Goal: Check status

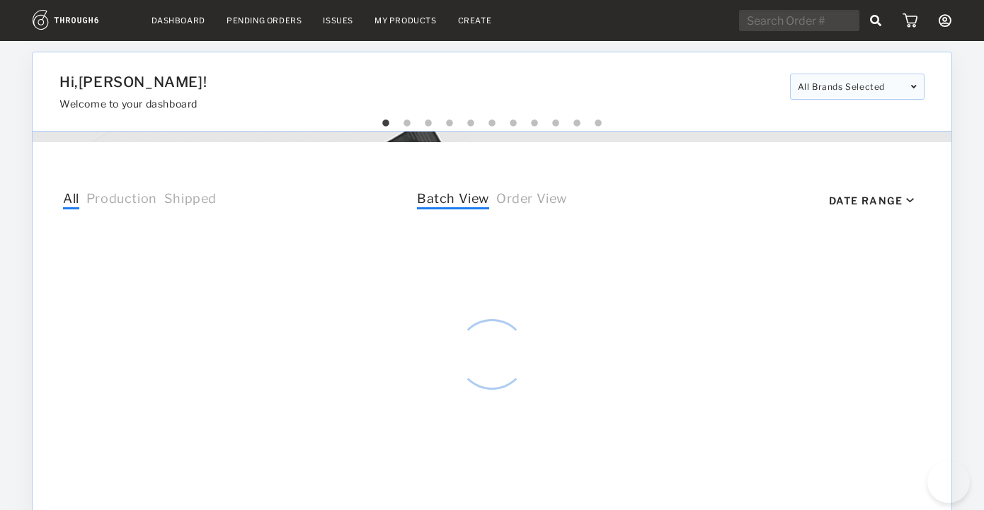
select select "8"
select select "2025"
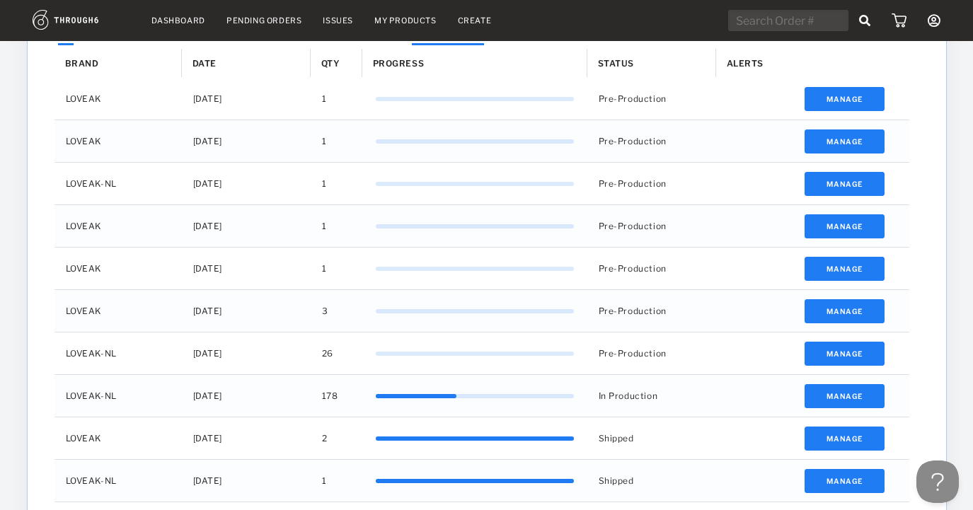
scroll to position [601, 0]
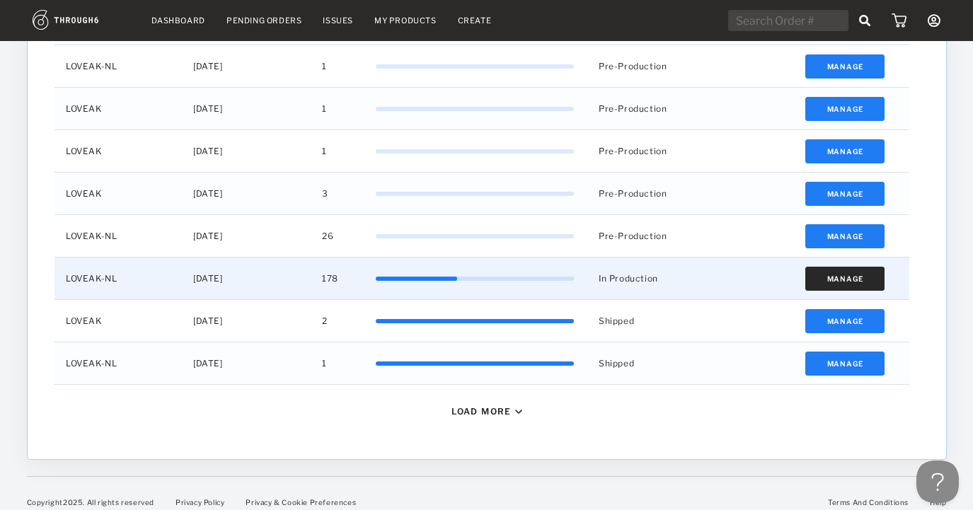
click at [849, 278] on button "Manage" at bounding box center [845, 279] width 80 height 24
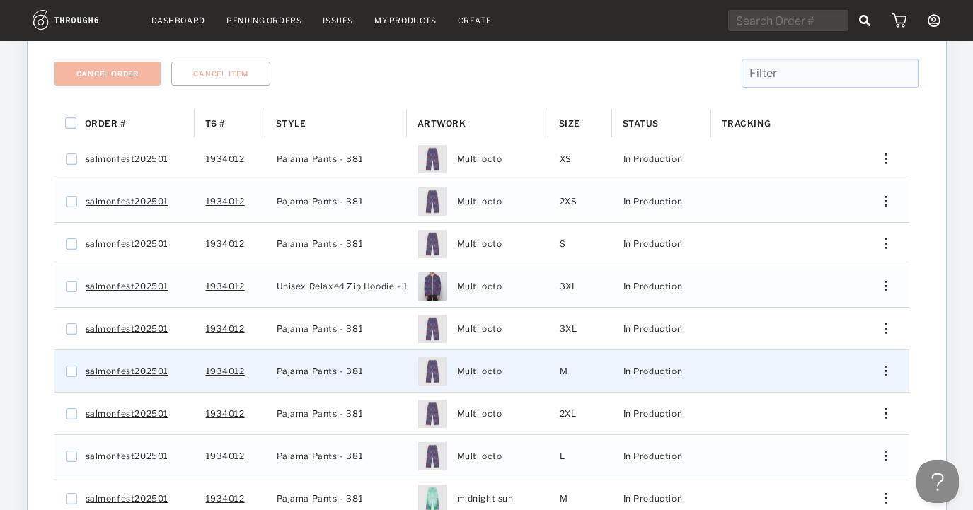
scroll to position [406, 0]
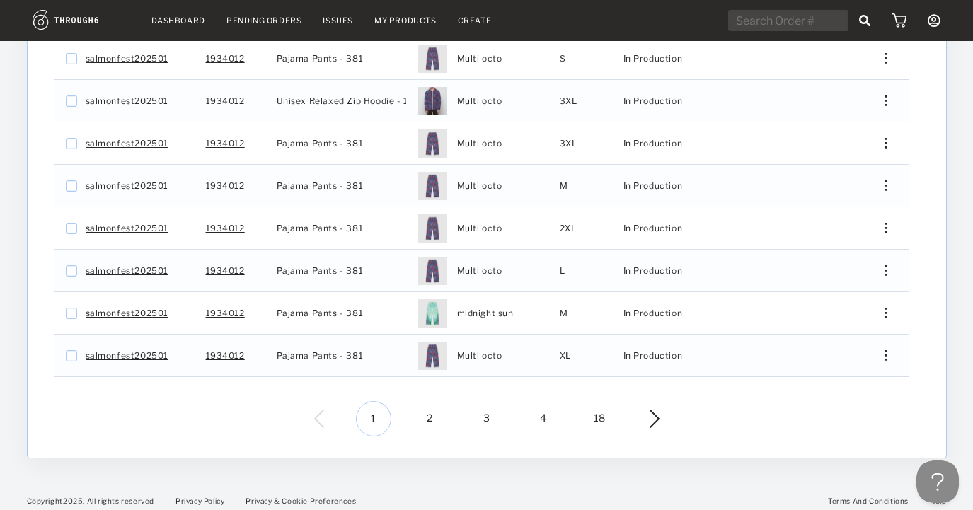
click at [500, 406] on span "3" at bounding box center [486, 418] width 35 height 35
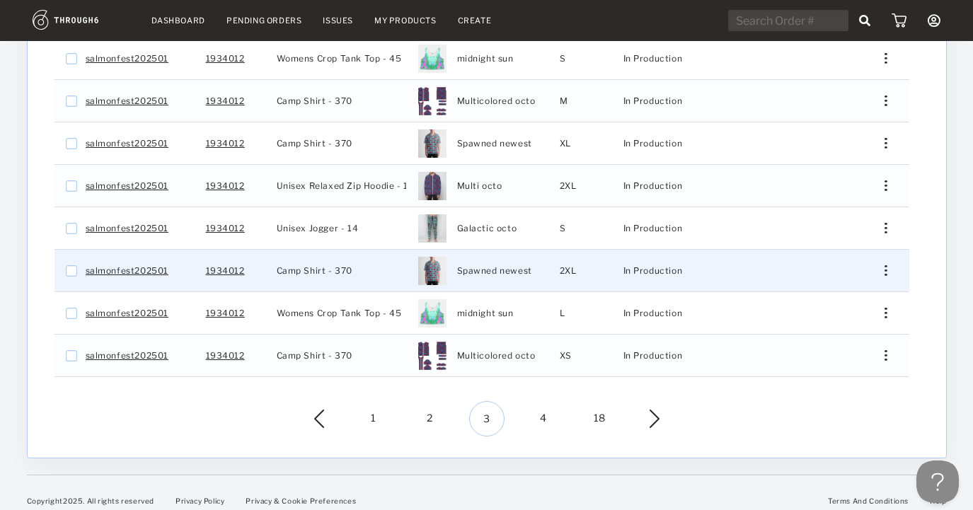
click at [887, 265] on div "Press SPACE to select this row." at bounding box center [881, 270] width 34 height 11
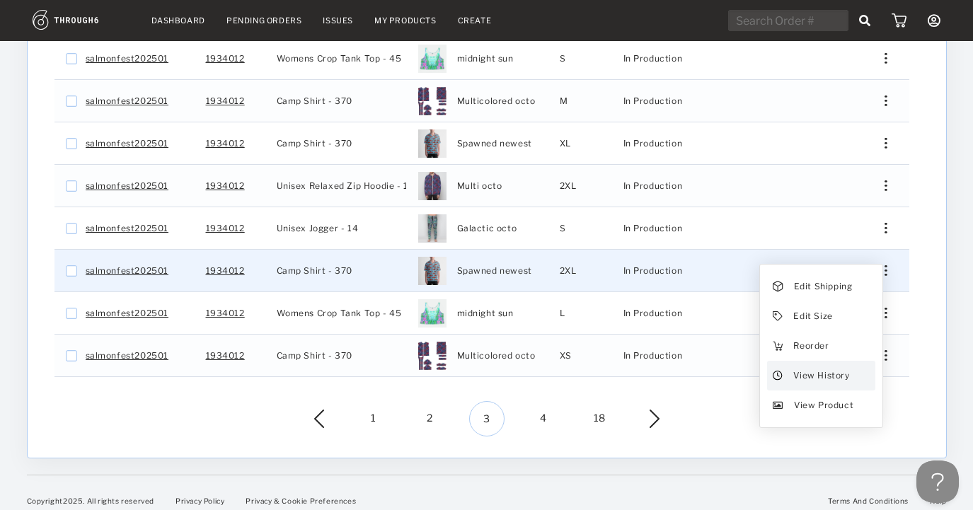
click at [831, 376] on div "View History" at bounding box center [821, 376] width 108 height 30
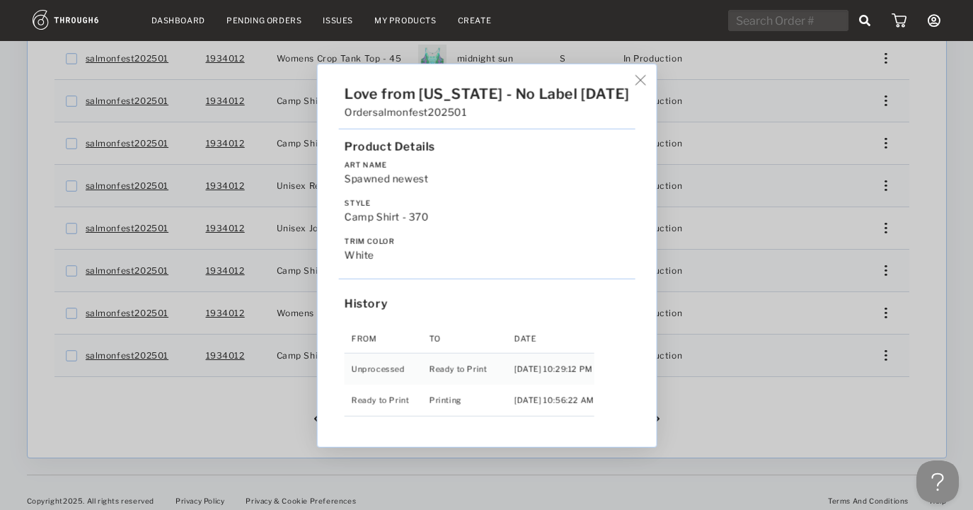
click at [639, 84] on img at bounding box center [640, 79] width 11 height 11
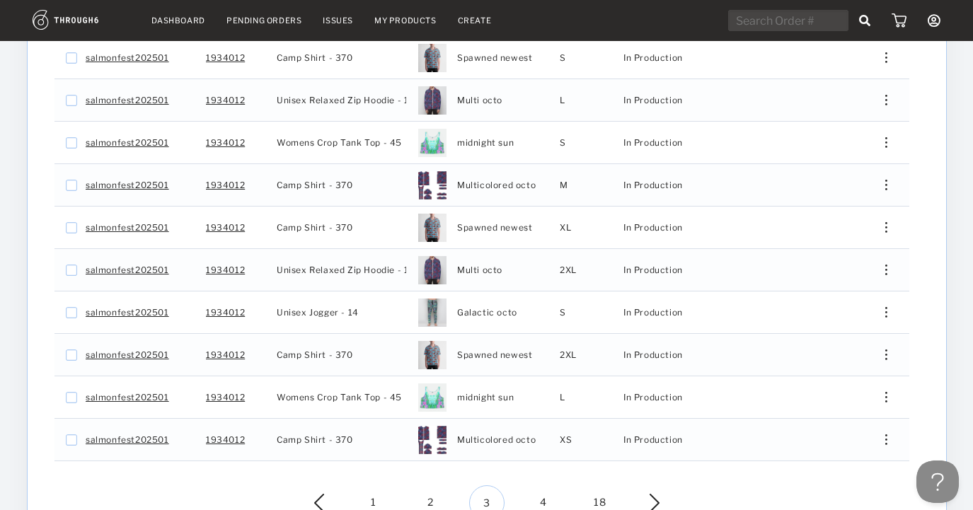
scroll to position [309, 0]
